Goal: Transaction & Acquisition: Purchase product/service

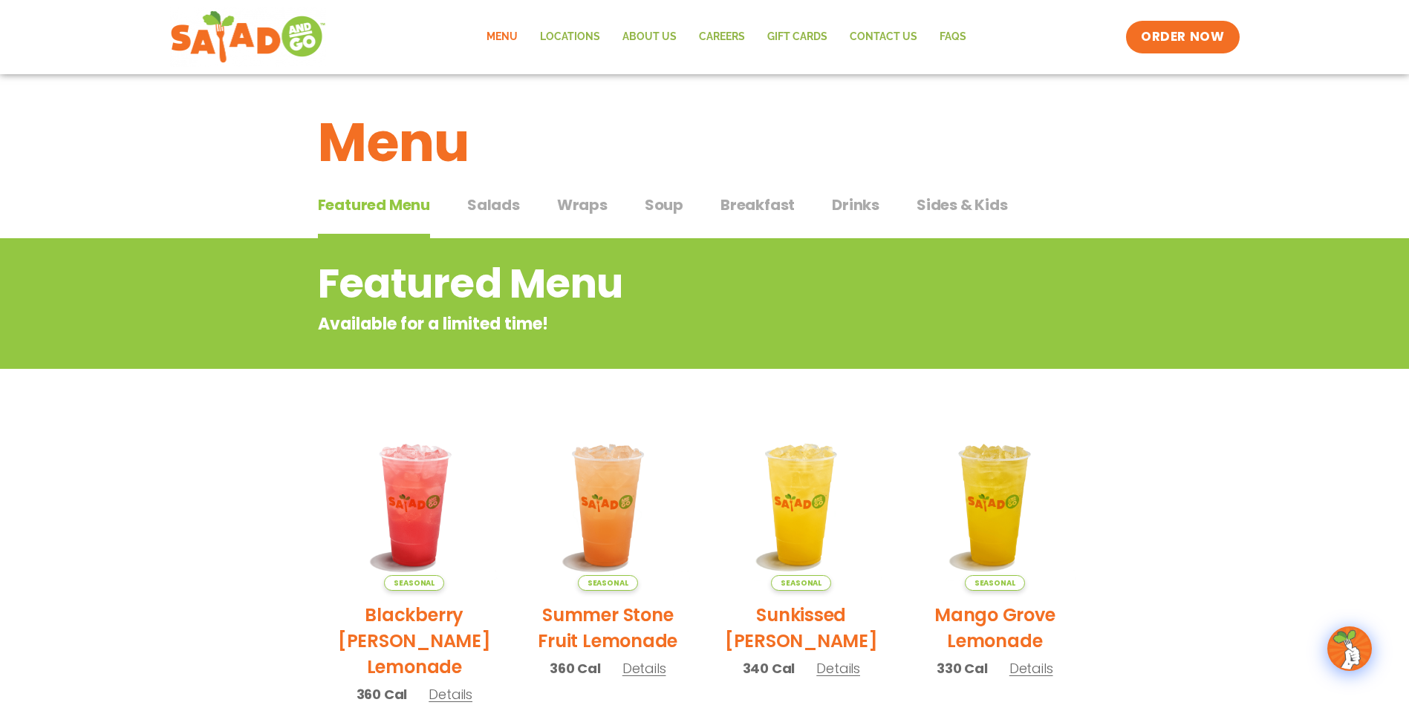
click at [483, 210] on span "Salads" at bounding box center [493, 205] width 53 height 22
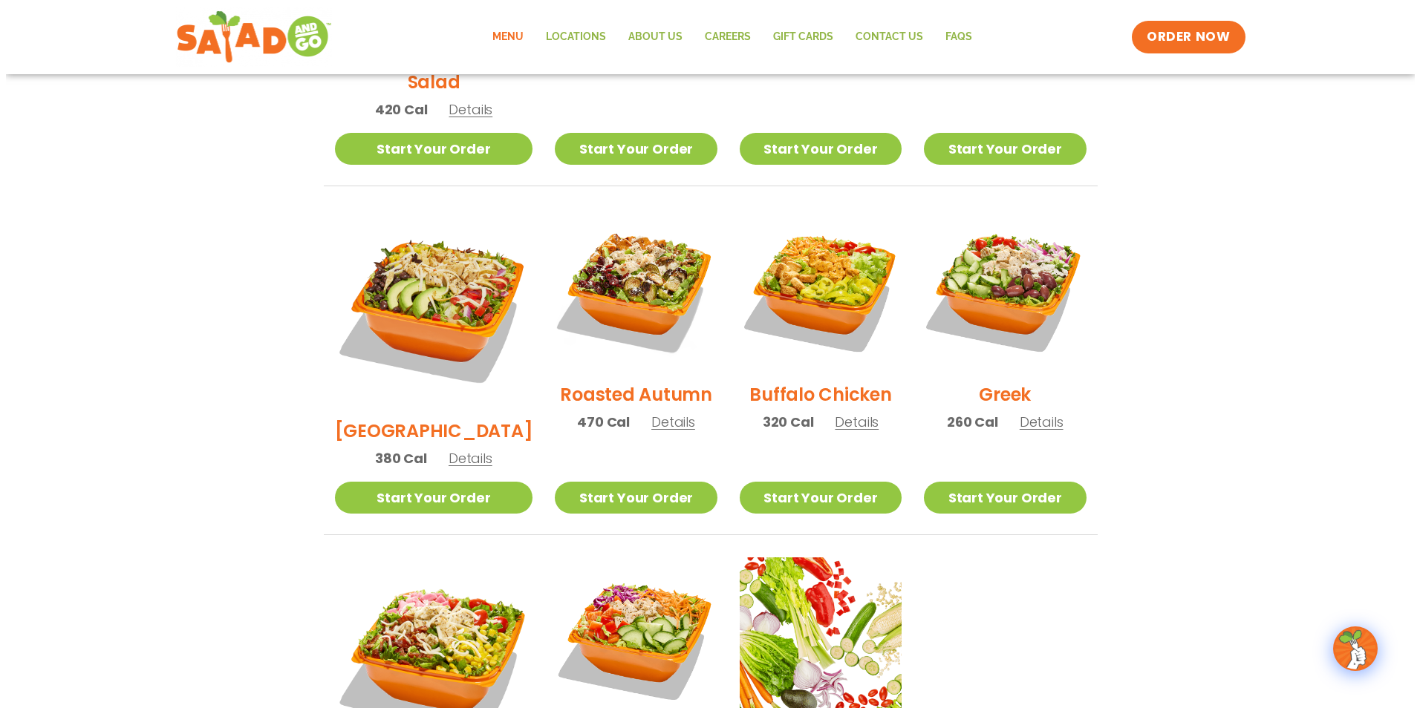
scroll to position [397, 0]
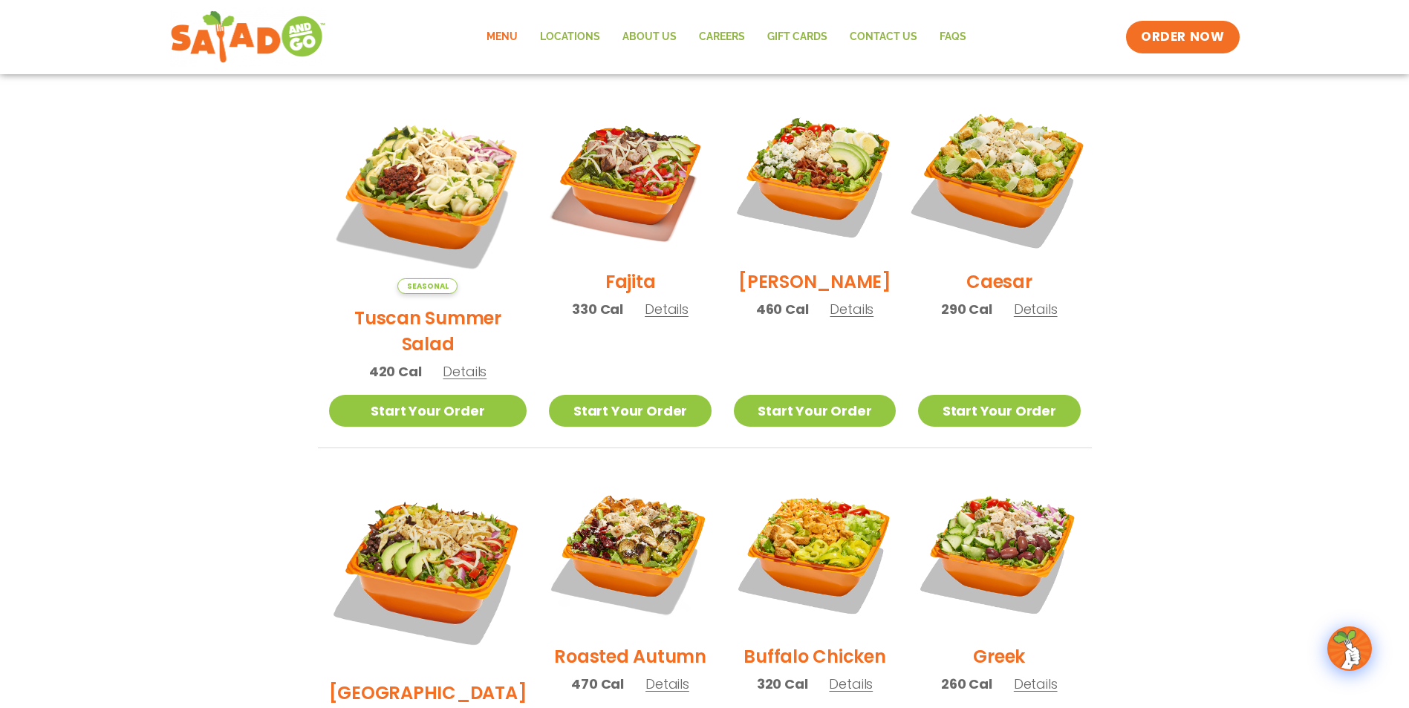
click at [976, 166] on img at bounding box center [999, 177] width 190 height 190
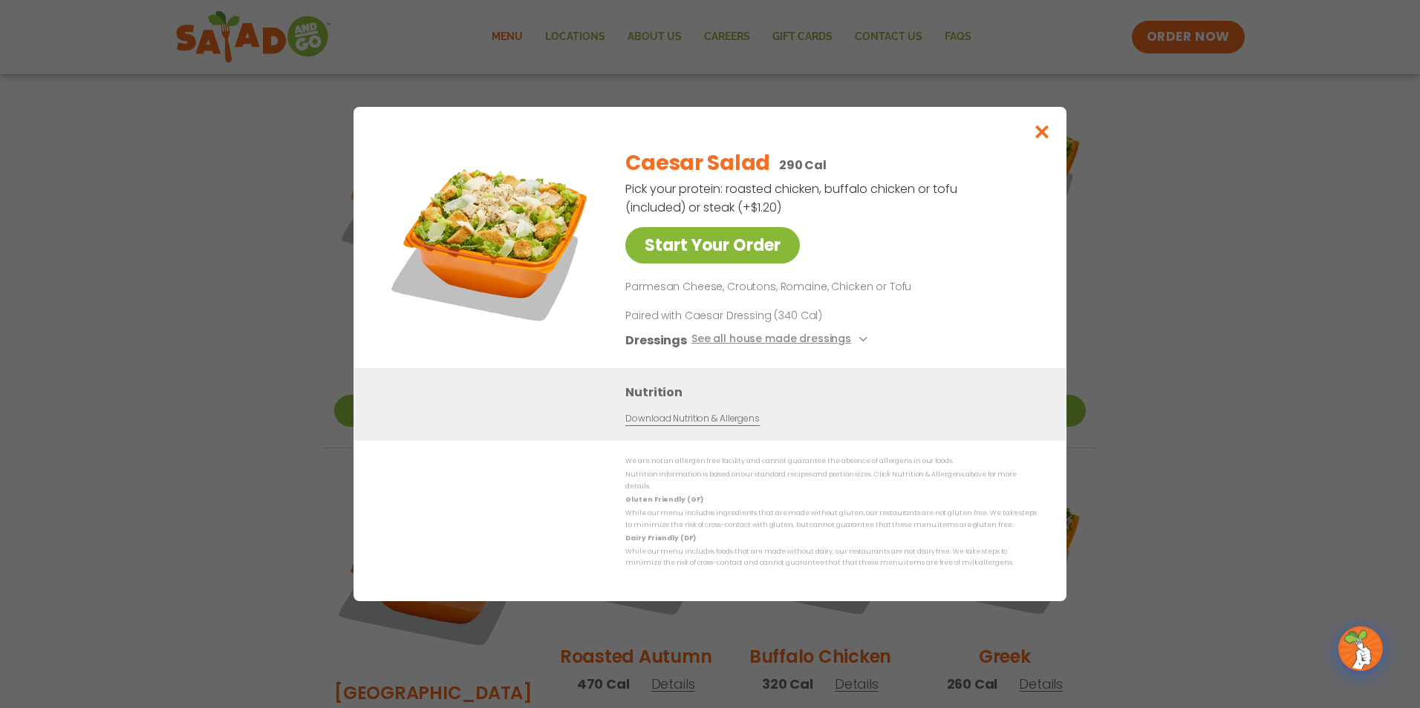
click at [778, 235] on link "Start Your Order" at bounding box center [712, 245] width 175 height 36
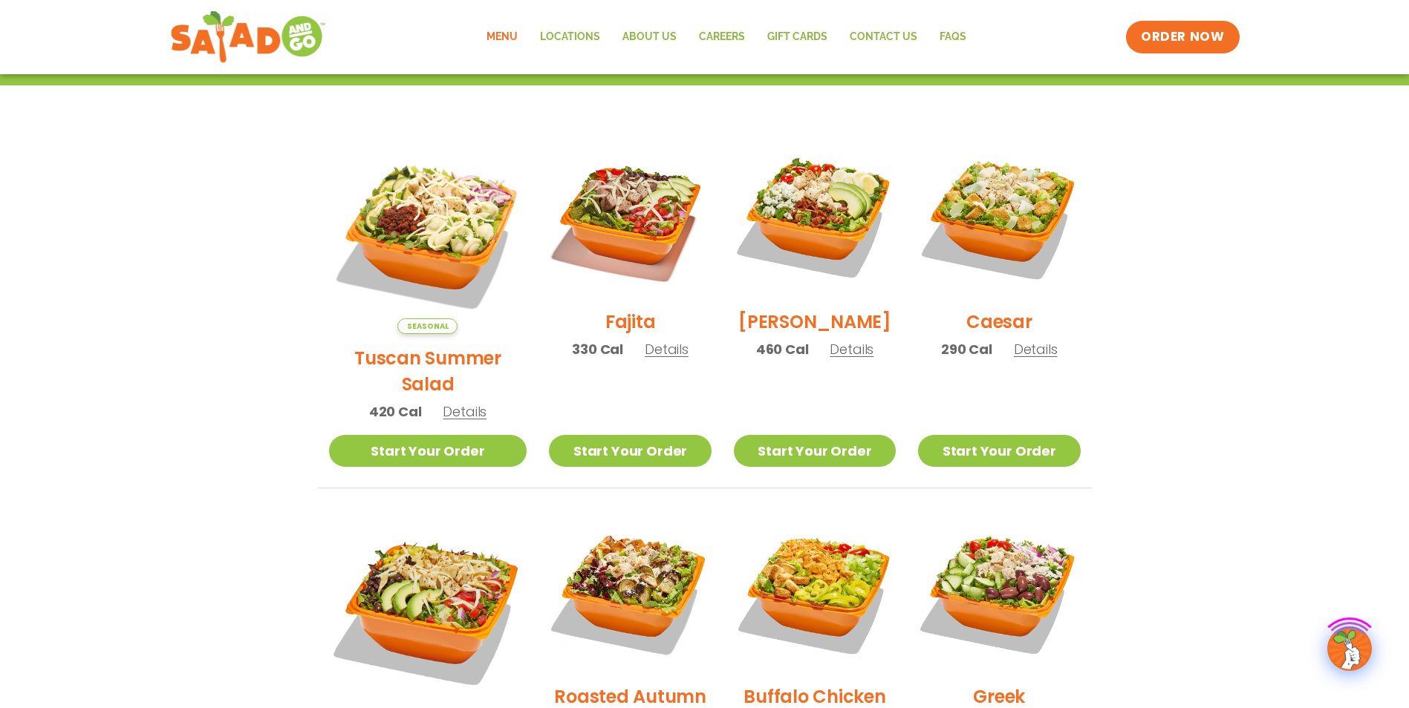
scroll to position [397, 0]
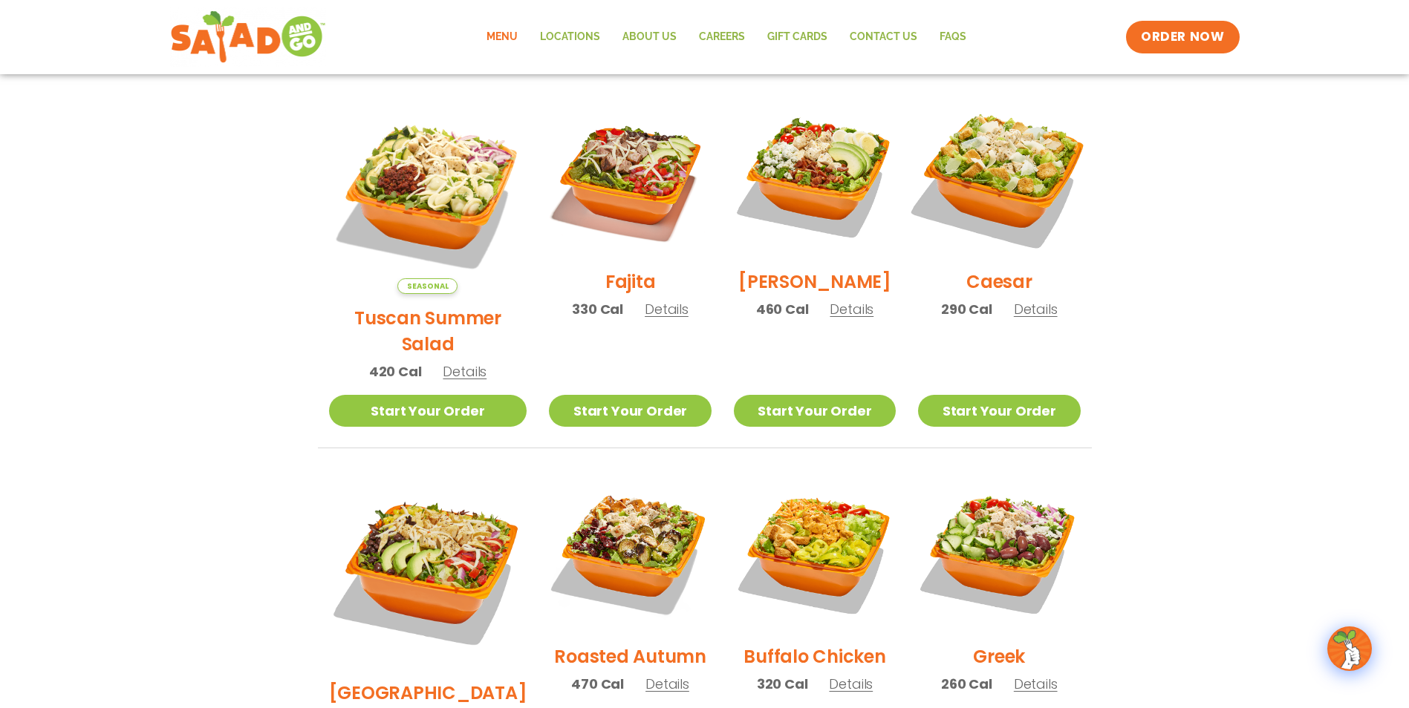
click at [1025, 188] on img at bounding box center [999, 177] width 190 height 190
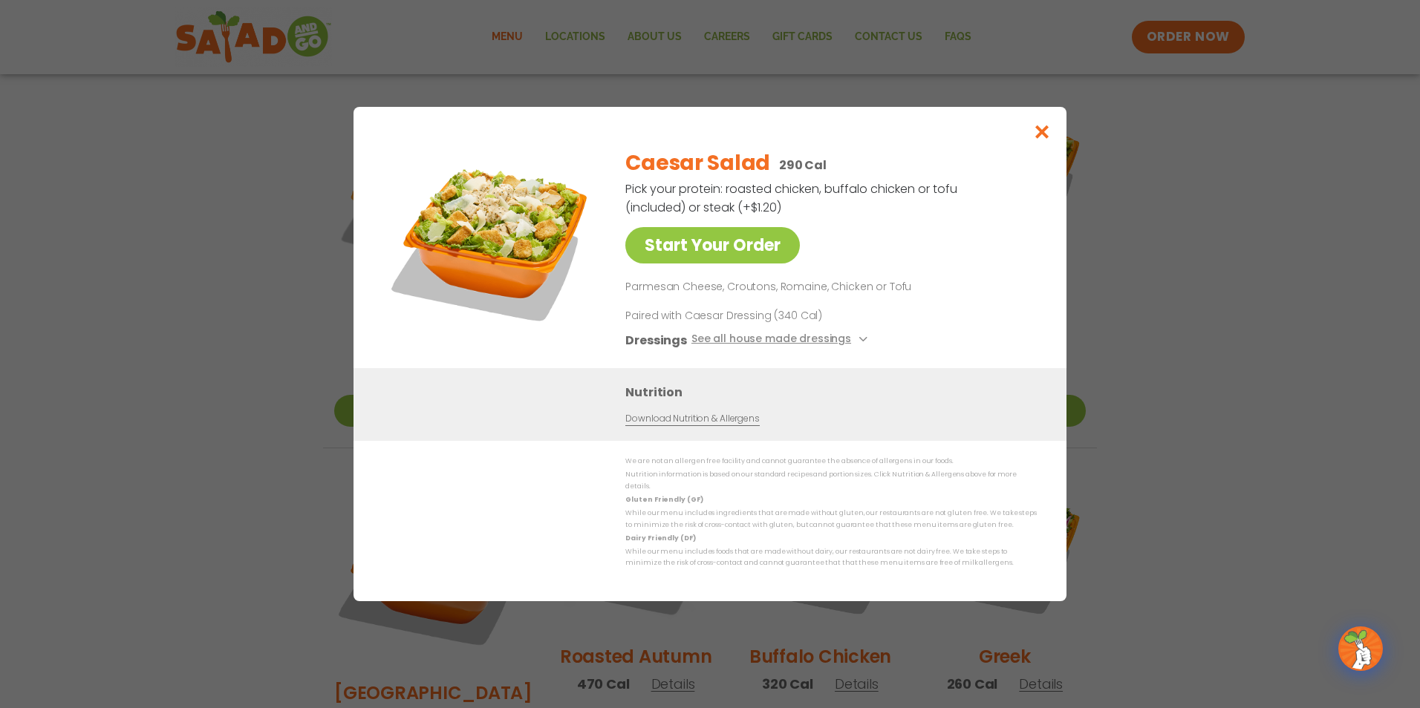
click at [907, 296] on p "Parmesan Cheese, Croutons, Romaine, Chicken or Tofu" at bounding box center [827, 287] width 405 height 18
click at [1038, 130] on icon "Close modal" at bounding box center [1042, 132] width 19 height 16
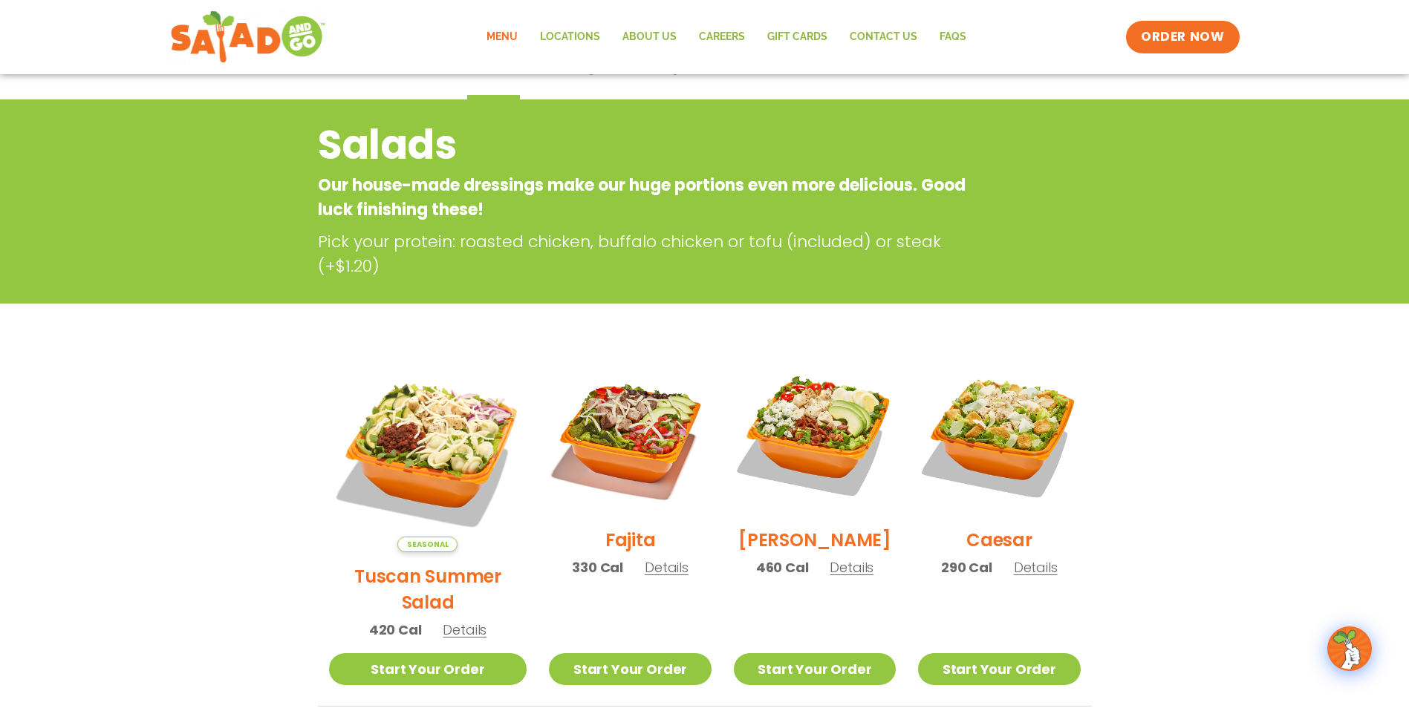
scroll to position [0, 0]
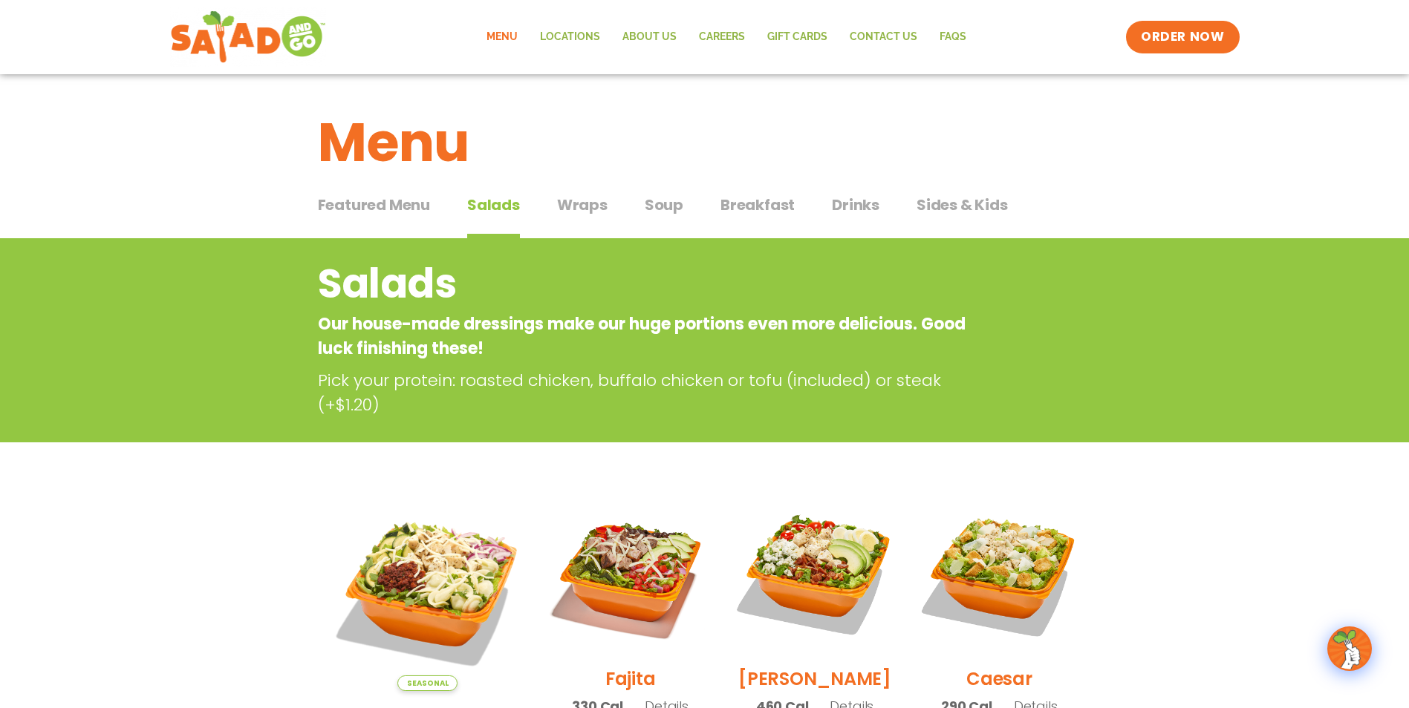
click at [881, 209] on div "Featured Menu Featured Menu Salads Salads Wraps Wraps Soup Soup Breakfast Break…" at bounding box center [705, 214] width 774 height 50
click at [864, 206] on span "Drinks" at bounding box center [856, 205] width 48 height 22
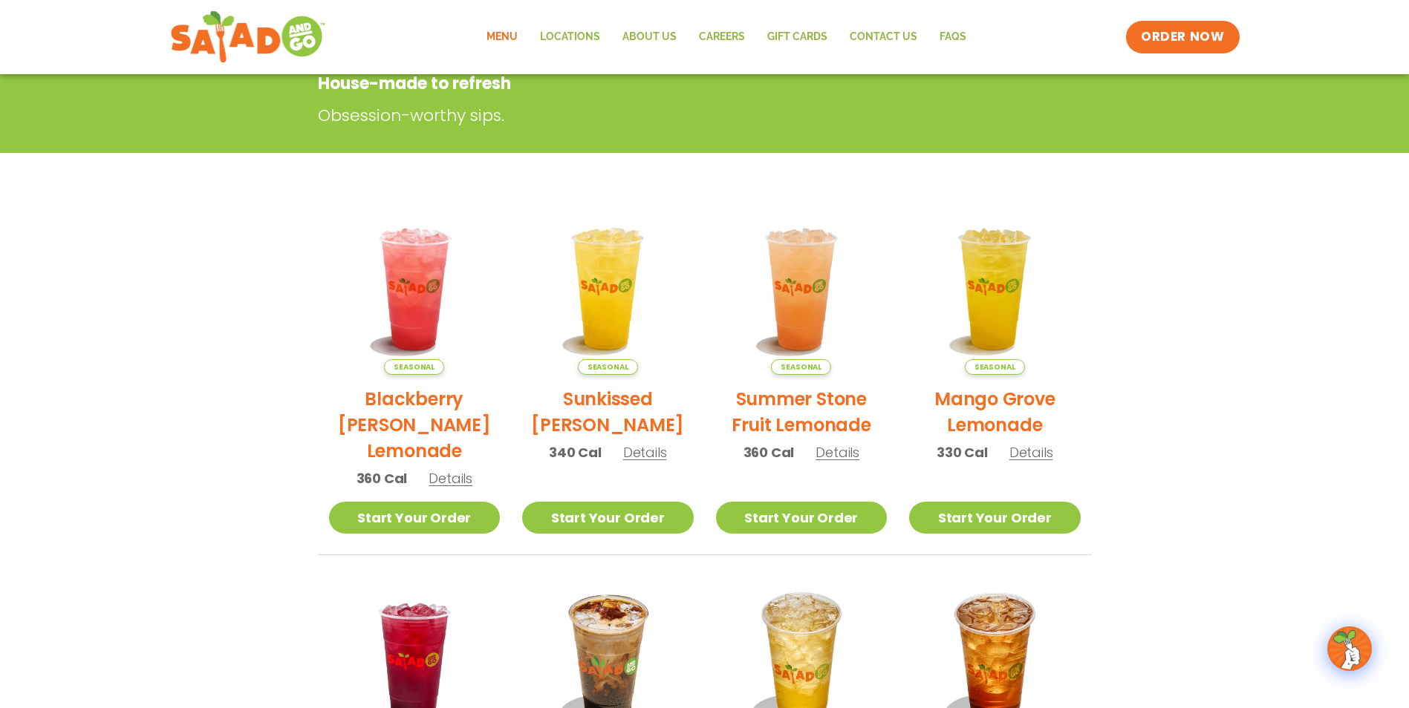
scroll to position [397, 0]
